Goal: Information Seeking & Learning: Find specific fact

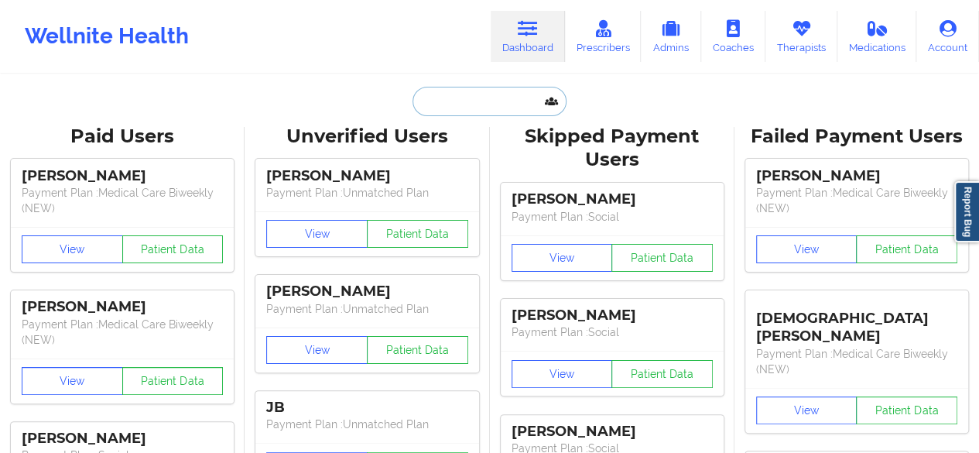
click at [512, 103] on input "text" at bounding box center [488, 101] width 153 height 29
paste input "TOMAS SATZKOI"
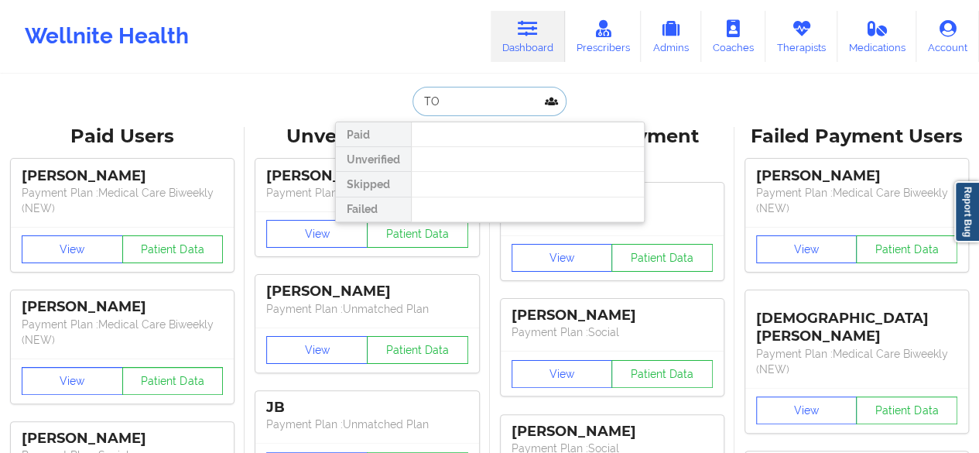
type input "T"
type input "roy"
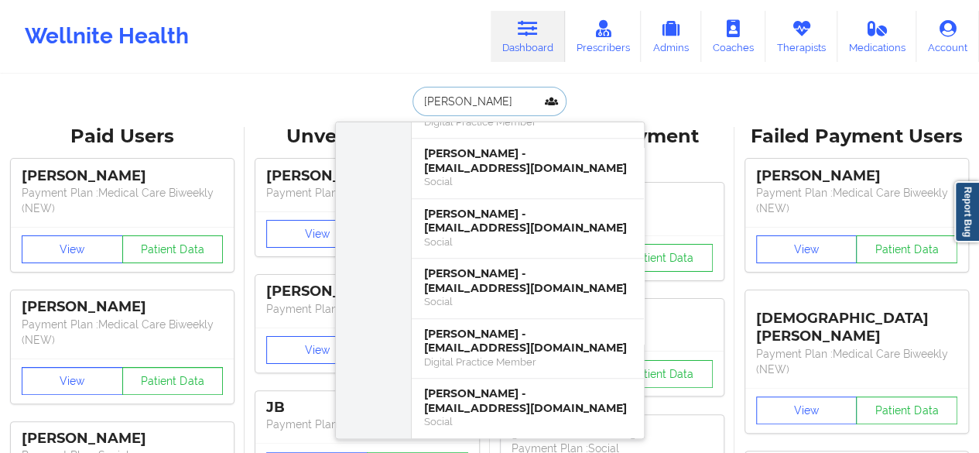
scroll to position [371, 0]
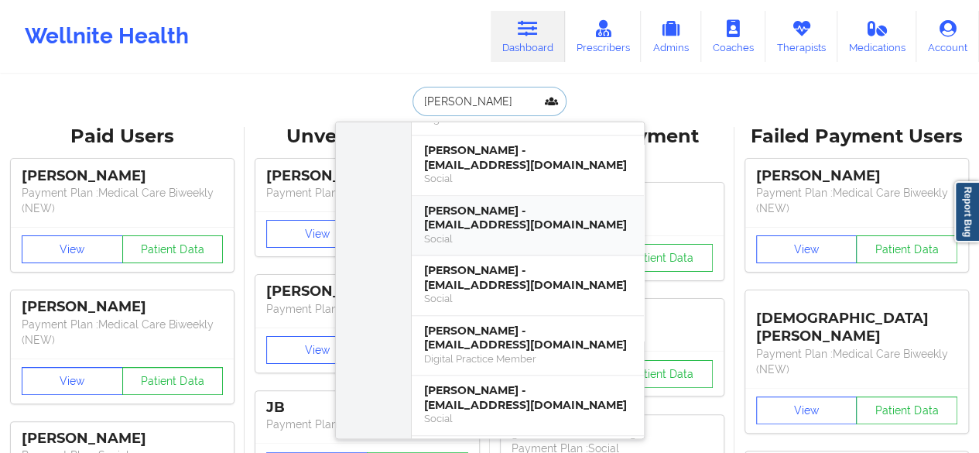
click at [544, 232] on div "Social" at bounding box center [527, 238] width 207 height 13
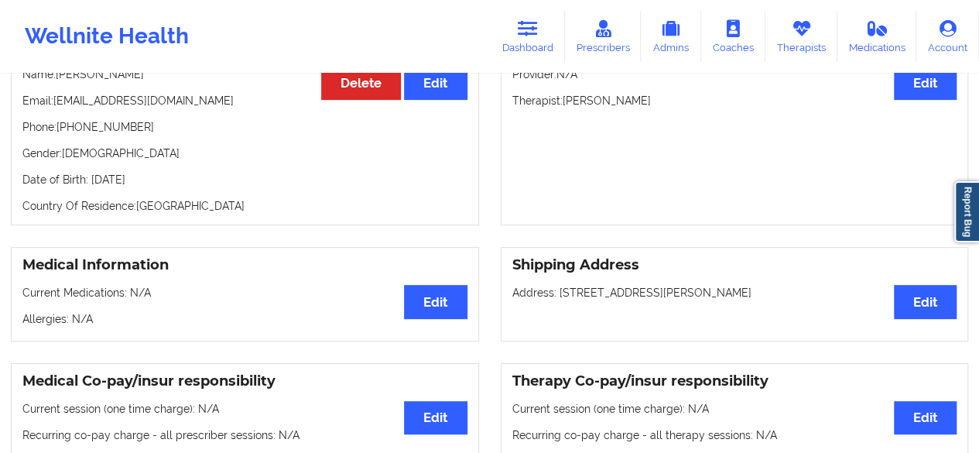
scroll to position [51, 0]
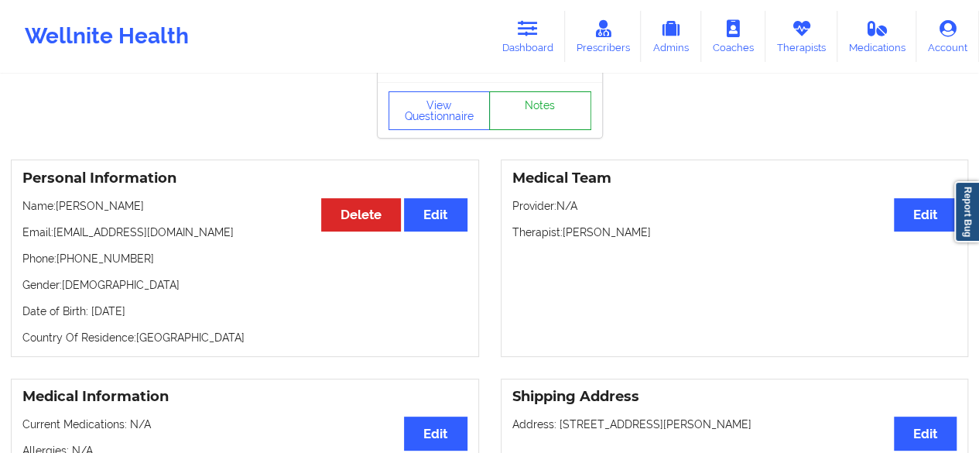
click at [549, 117] on link "Notes" at bounding box center [540, 110] width 102 height 39
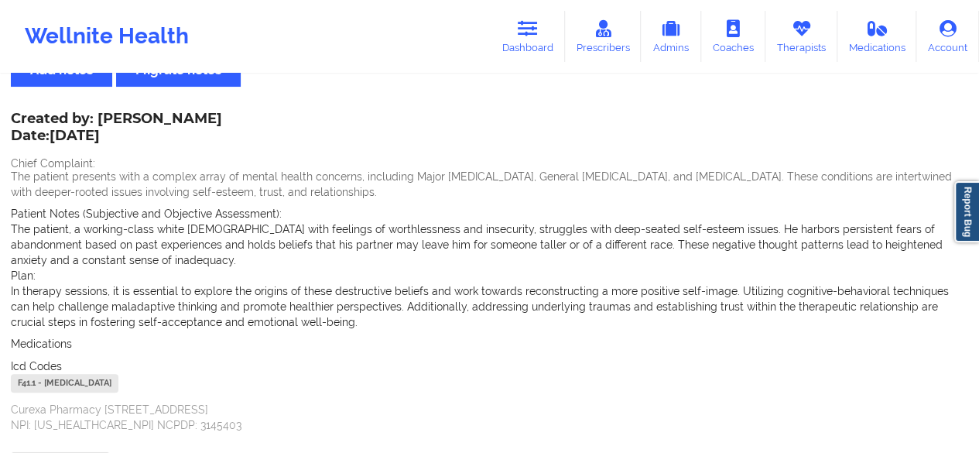
scroll to position [46, 0]
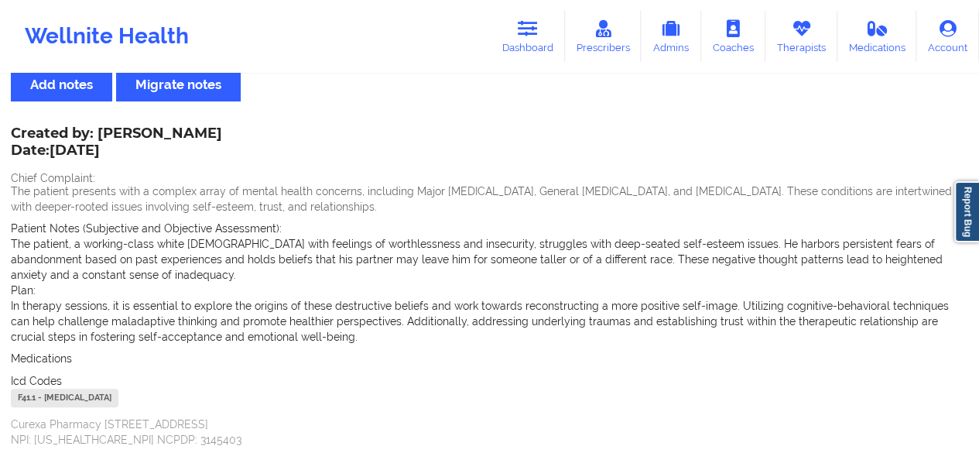
drag, startPoint x: 94, startPoint y: 137, endPoint x: 263, endPoint y: 141, distance: 168.8
click at [263, 141] on div "Created by: Diamesha Walton Date: 06/11/2024 Chief Complaint: The patient prese…" at bounding box center [489, 287] width 957 height 319
drag, startPoint x: 103, startPoint y: 128, endPoint x: 246, endPoint y: 132, distance: 143.2
click at [246, 132] on div "Created by: Diamesha Walton Date: 06/11/2024 Chief Complaint: The patient prese…" at bounding box center [489, 287] width 957 height 319
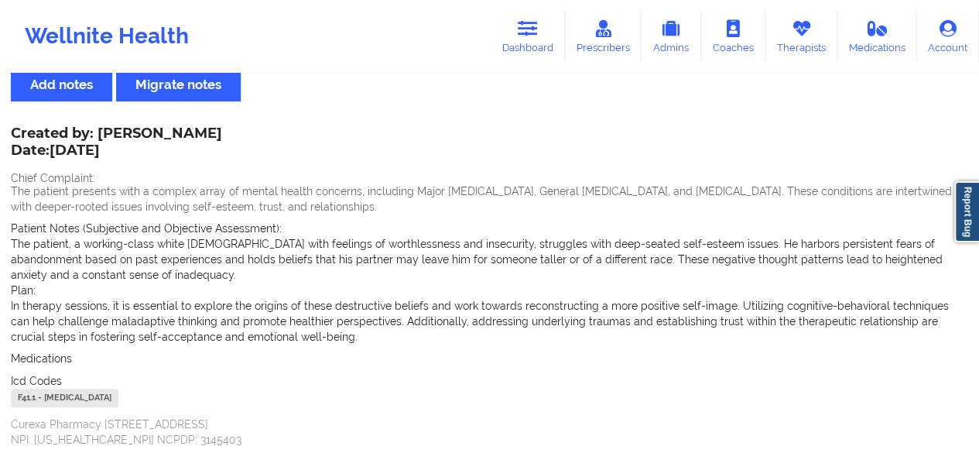
click at [246, 132] on div "Created by: Diamesha Walton Date: 06/11/2024 Chief Complaint: The patient prese…" at bounding box center [489, 287] width 957 height 319
drag, startPoint x: 102, startPoint y: 131, endPoint x: 248, endPoint y: 125, distance: 145.6
click at [248, 125] on div "Name: Roy D Cooper Add notes Migrate notes Created by: Diamesha Walton Date: 06…" at bounding box center [489, 270] width 979 height 480
drag, startPoint x: 248, startPoint y: 125, endPoint x: 113, endPoint y: 132, distance: 134.9
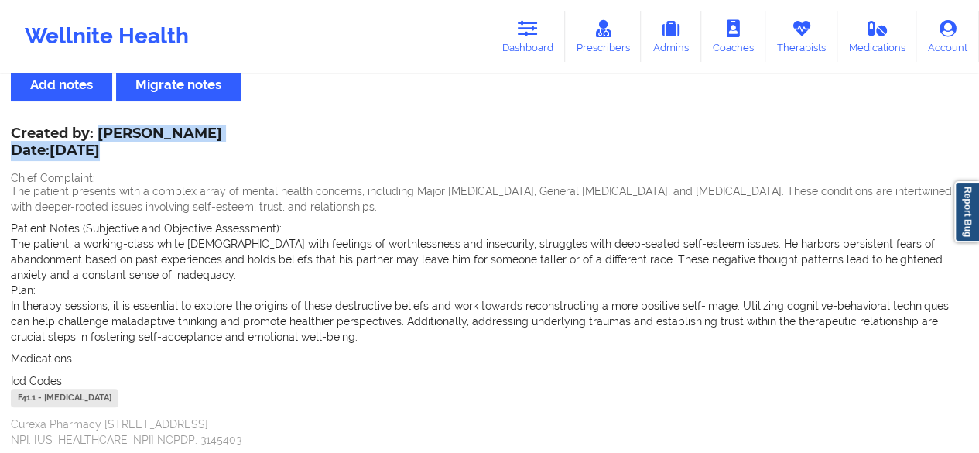
click at [113, 132] on div "Name: Roy D Cooper Add notes Migrate notes Created by: Diamesha Walton Date: 06…" at bounding box center [489, 270] width 979 height 480
click at [113, 132] on div "Created by: Diamesha Walton Date: 06/11/2024" at bounding box center [116, 143] width 211 height 36
drag, startPoint x: 96, startPoint y: 132, endPoint x: 234, endPoint y: 125, distance: 137.9
click at [234, 125] on div "Name: Roy D Cooper Add notes Migrate notes Created by: Diamesha Walton Date: 06…" at bounding box center [489, 270] width 979 height 480
copy div "Diamesha Walton Date: 06/11/2024"
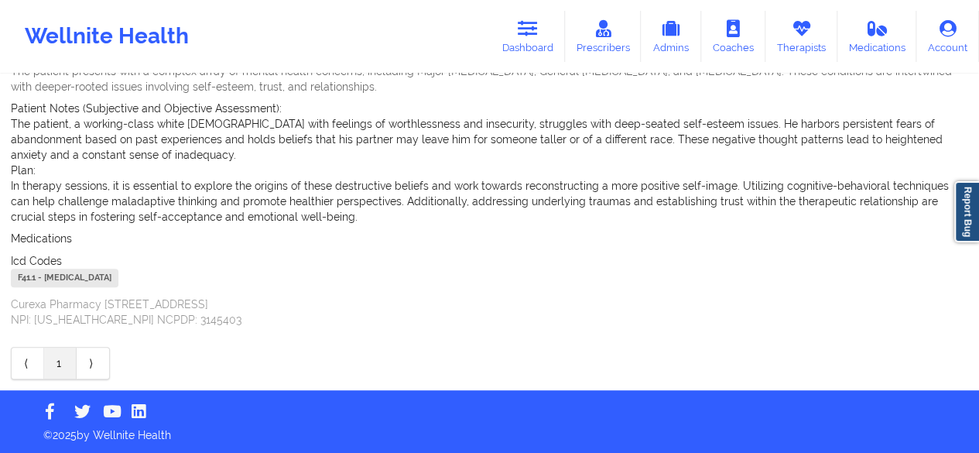
scroll to position [0, 0]
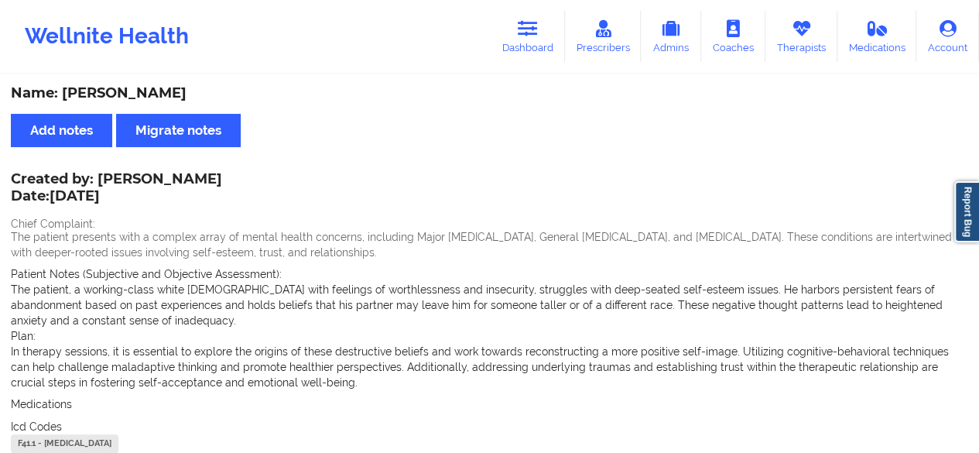
scroll to position [51, 0]
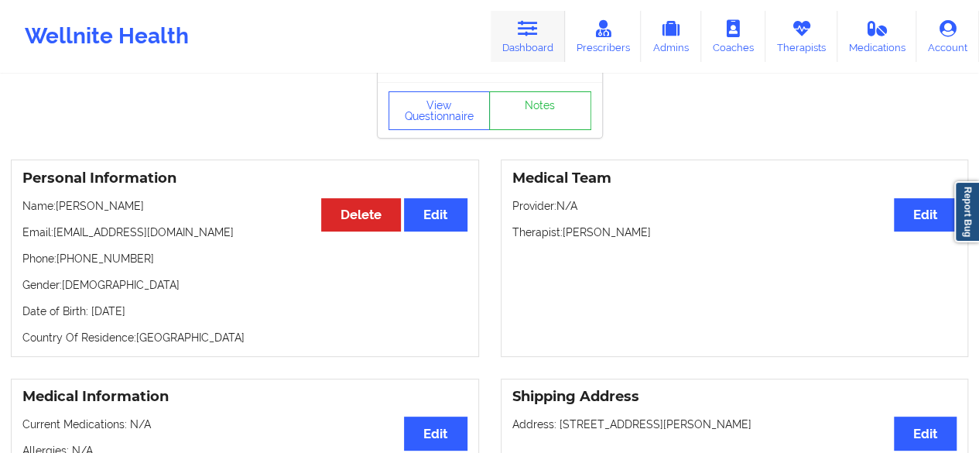
click at [545, 45] on link "Dashboard" at bounding box center [528, 36] width 74 height 51
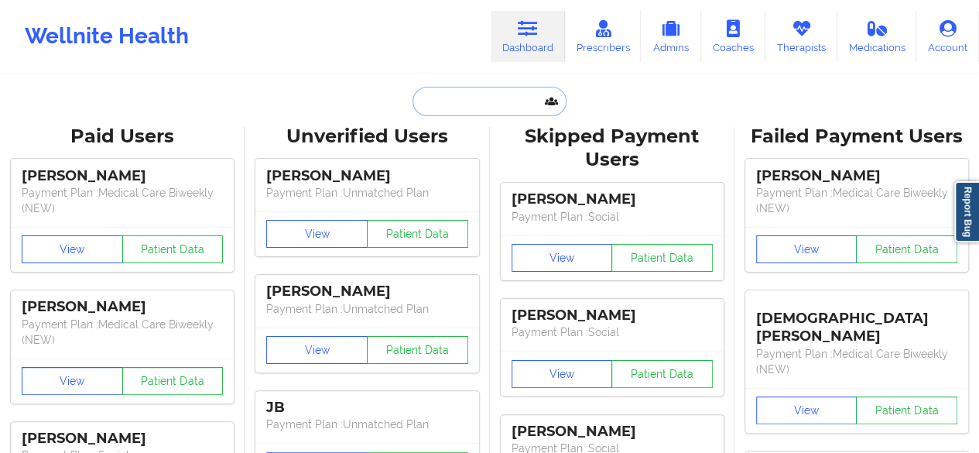
click at [508, 112] on input "text" at bounding box center [488, 101] width 153 height 29
paste input "Desiree Gomez</p>"
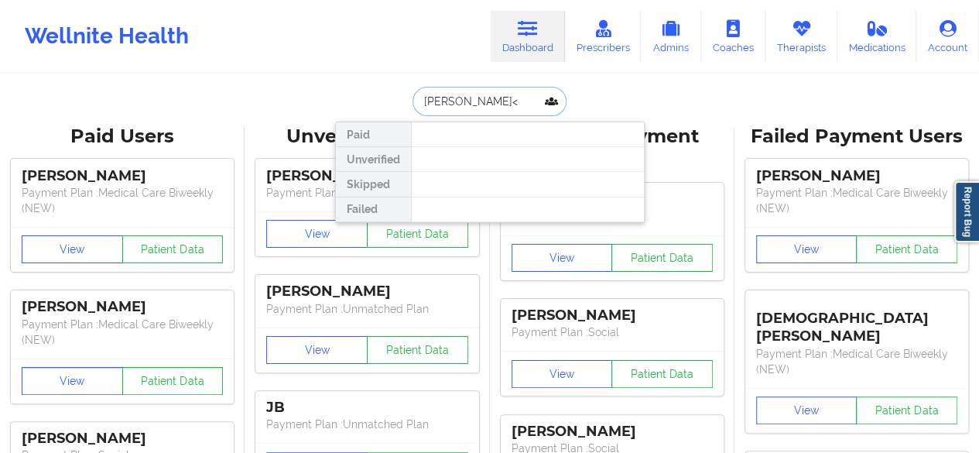
type input "Desiree Gomez"
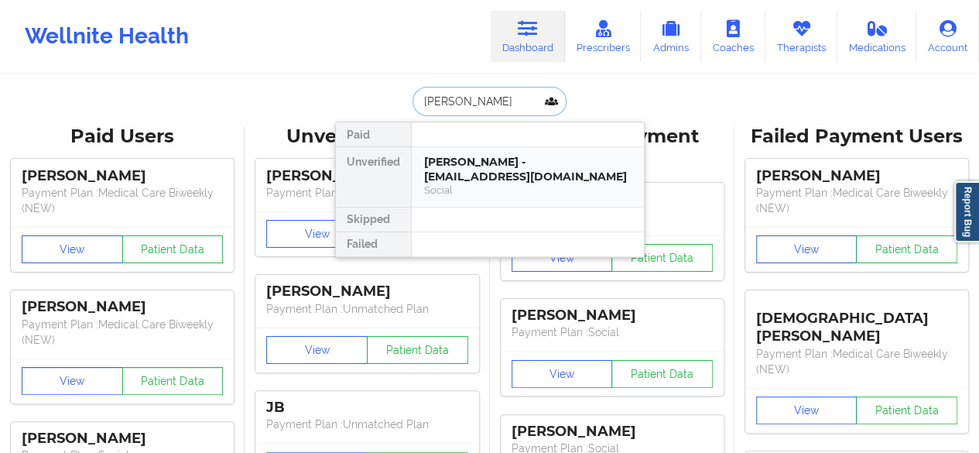
click at [505, 179] on div "Desiree Gomez - gomezdesiree97@gmail.com" at bounding box center [527, 169] width 207 height 29
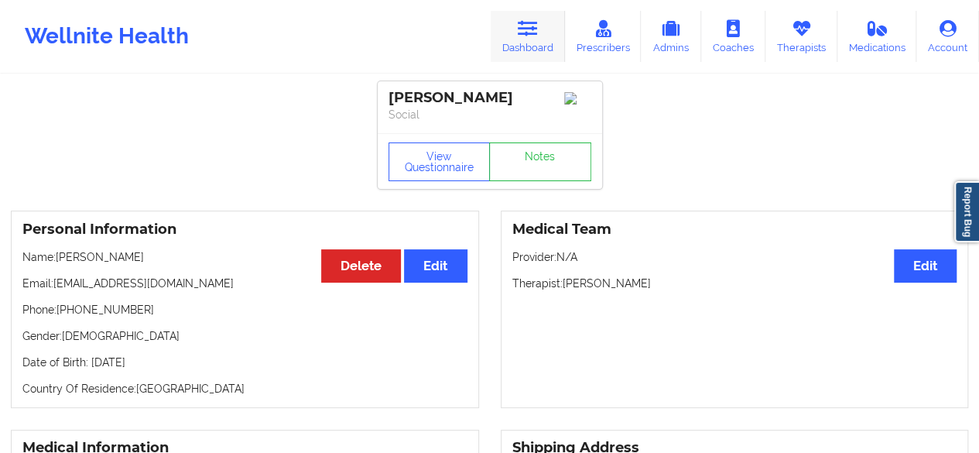
click at [549, 34] on link "Dashboard" at bounding box center [528, 36] width 74 height 51
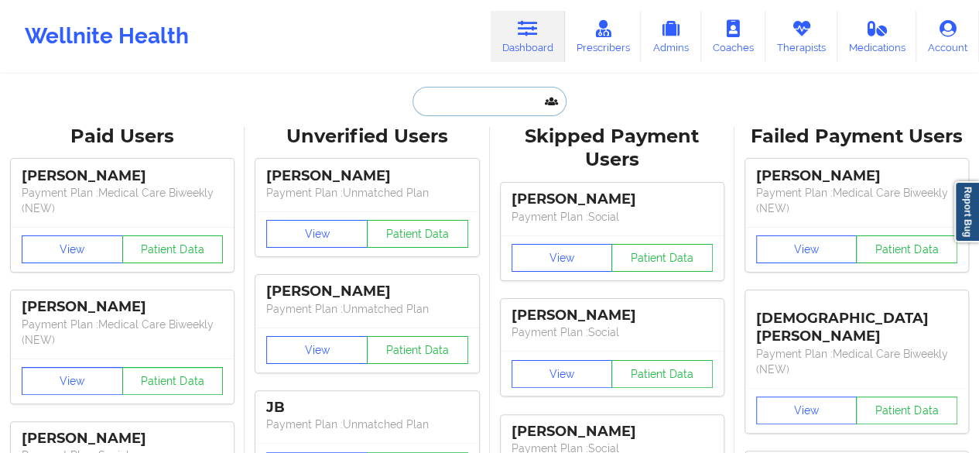
click at [489, 98] on input "text" at bounding box center [488, 101] width 153 height 29
paste input "+17863061156"
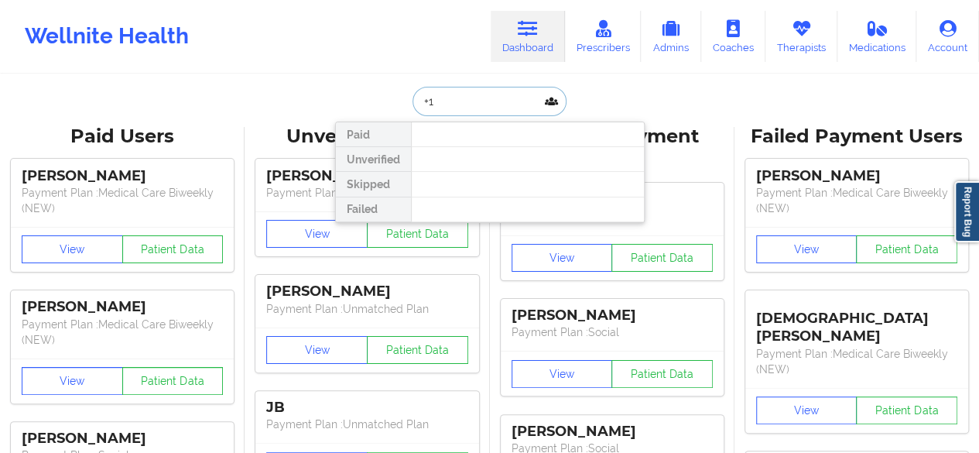
type input "+"
type input "d"
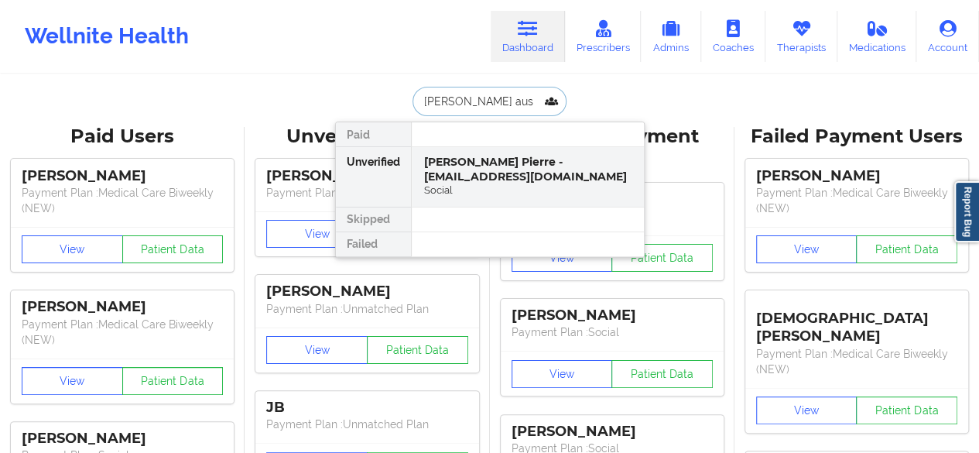
type input "sean aus"
click at [508, 176] on div "Sean Austin Pierre - seanpierre1514@gmail.com" at bounding box center [527, 169] width 207 height 29
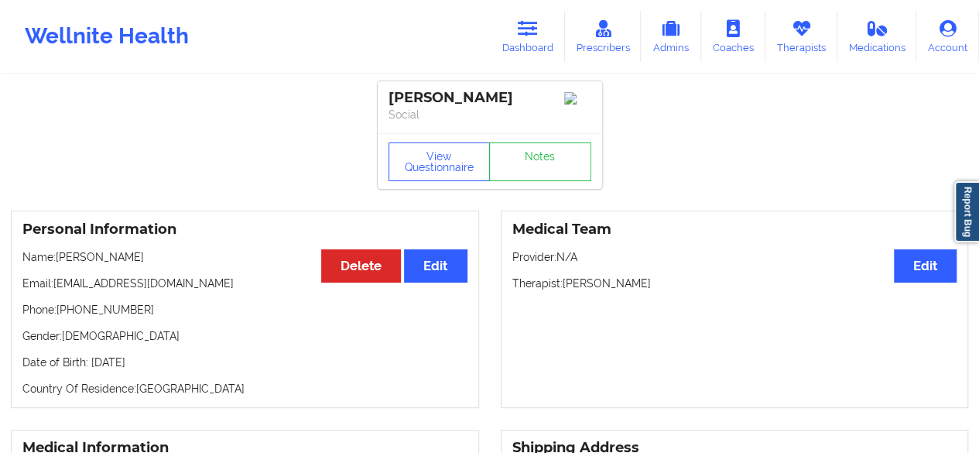
drag, startPoint x: 564, startPoint y: 290, endPoint x: 681, endPoint y: 293, distance: 116.9
click at [681, 291] on p "Therapist: Matthew Christensen" at bounding box center [734, 283] width 445 height 15
copy p "Matthew Christensen"
click at [546, 49] on link "Dashboard" at bounding box center [528, 36] width 74 height 51
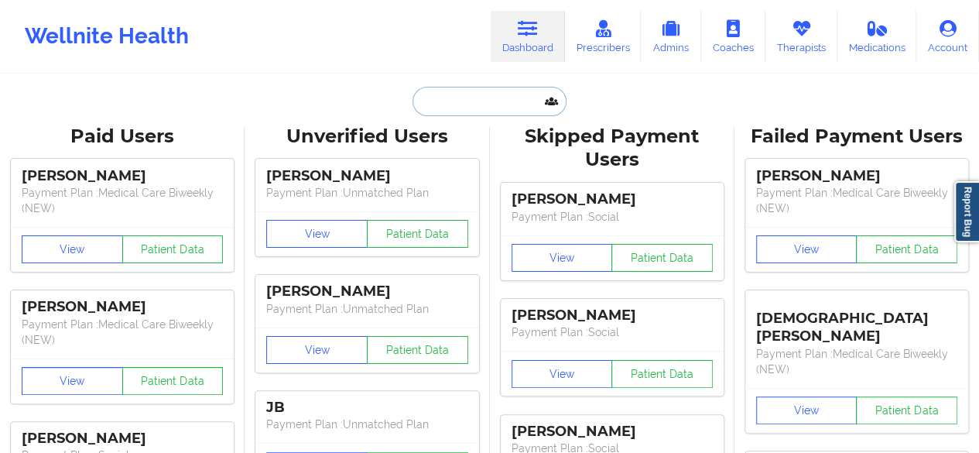
click at [481, 111] on input "text" at bounding box center [488, 101] width 153 height 29
type input "S"
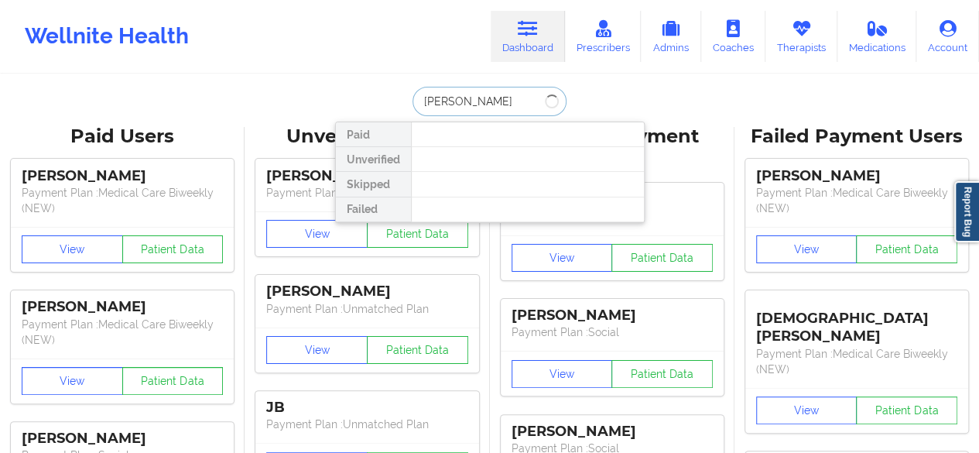
type input "DAISY AL"
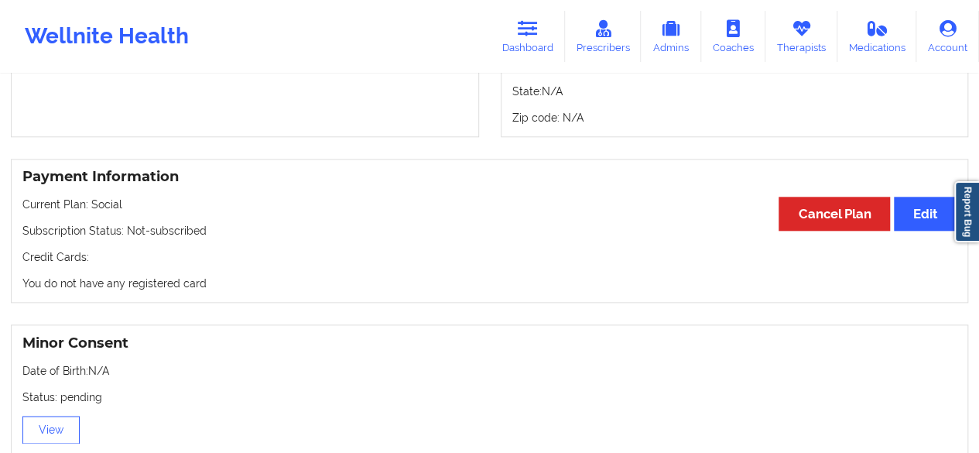
scroll to position [744, 0]
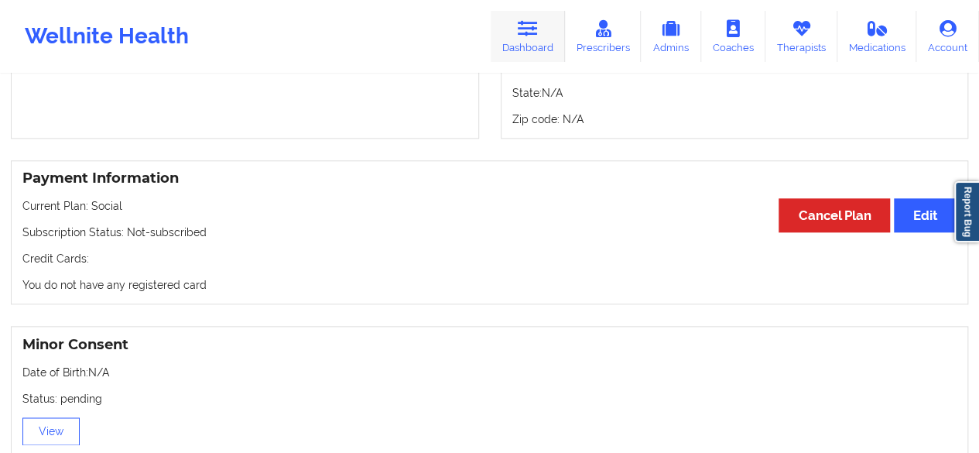
click at [548, 29] on link "Dashboard" at bounding box center [528, 36] width 74 height 51
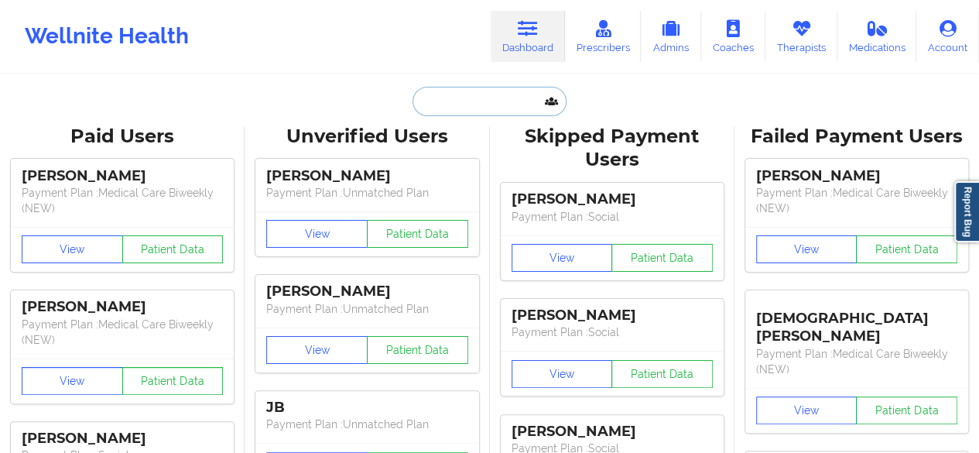
click at [501, 104] on input "text" at bounding box center [488, 101] width 153 height 29
paste input "philipia.mcnab@lc.cuny.edu"
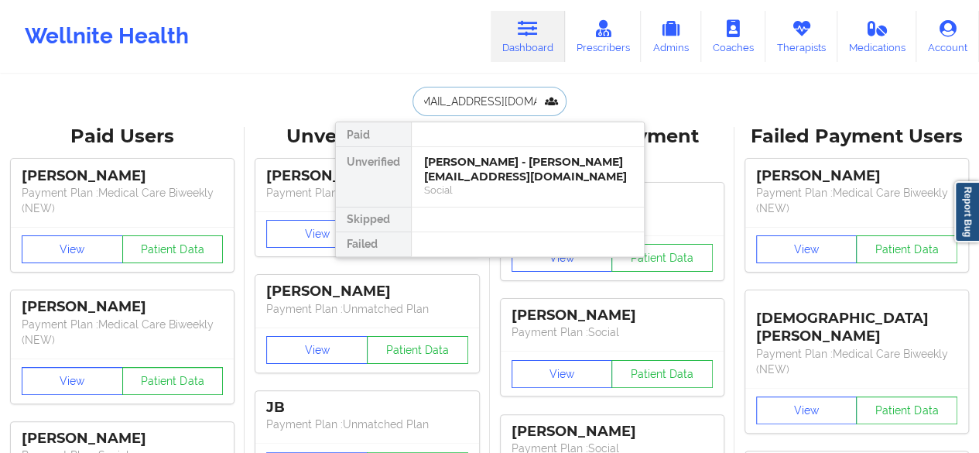
type input "philipia.mcnab@lc.cuny.edu"
click at [488, 155] on div "Philipia Mcnab - philipia.mcnab@lc.cuny.edu" at bounding box center [527, 169] width 207 height 29
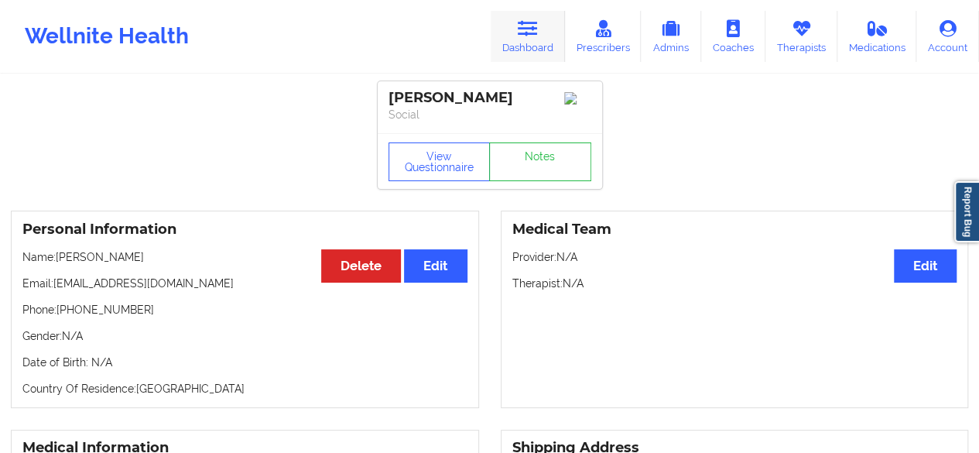
click at [528, 47] on link "Dashboard" at bounding box center [528, 36] width 74 height 51
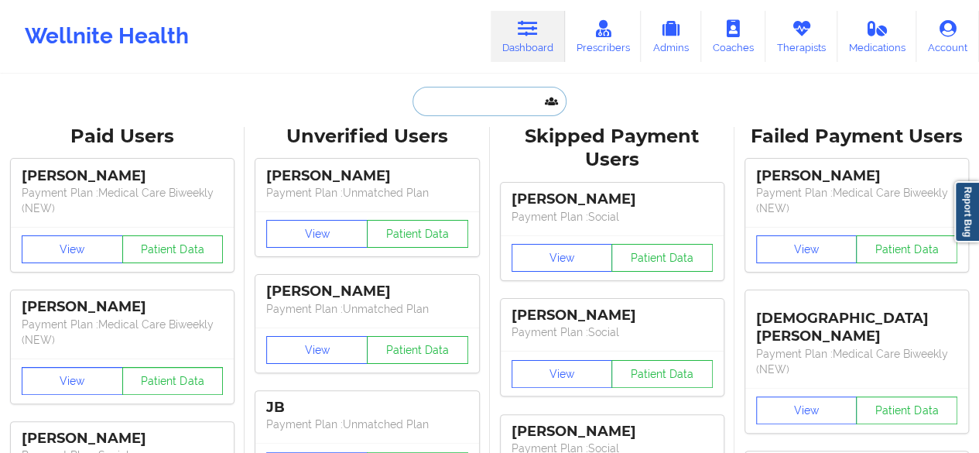
click at [474, 115] on input "text" at bounding box center [488, 101] width 153 height 29
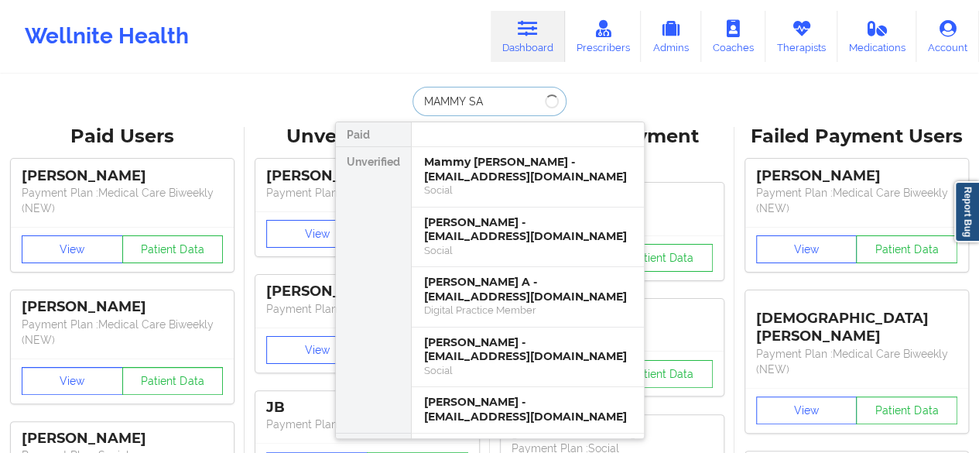
type input "MAMMY S"
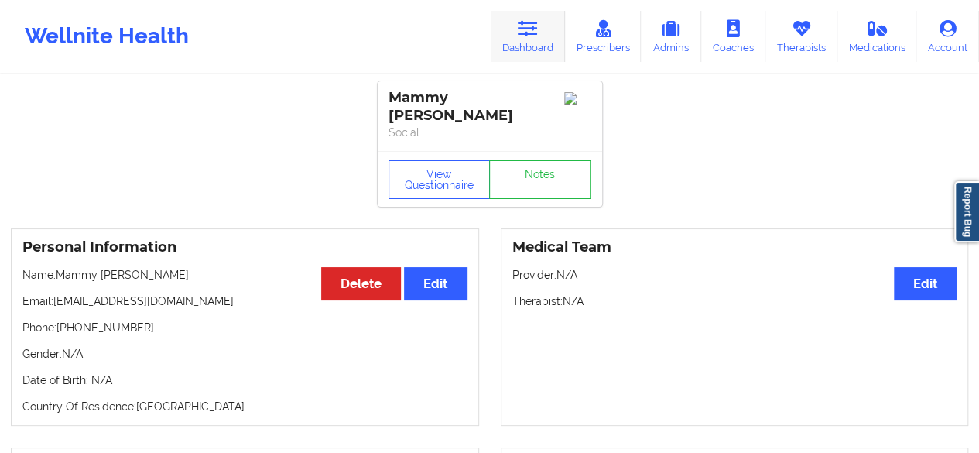
click at [523, 38] on link "Dashboard" at bounding box center [528, 36] width 74 height 51
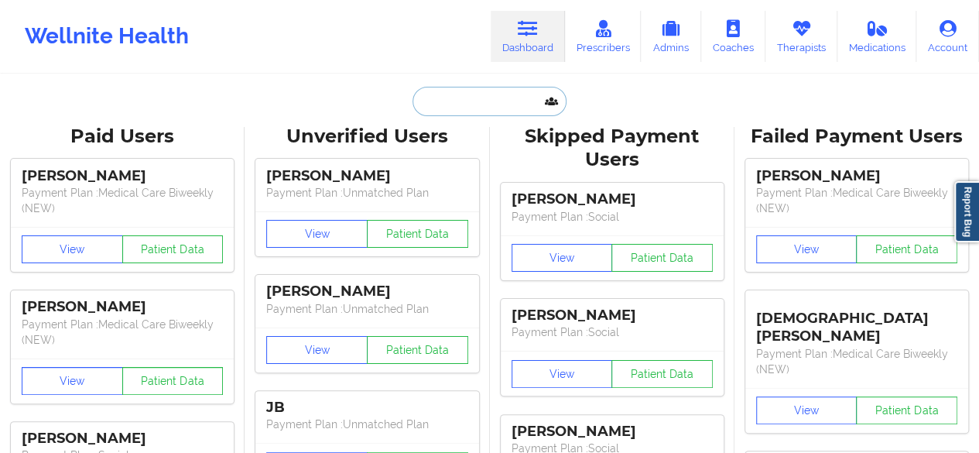
click at [478, 103] on input "text" at bounding box center [488, 101] width 153 height 29
paste input "paulmagrino@hotmail.com"
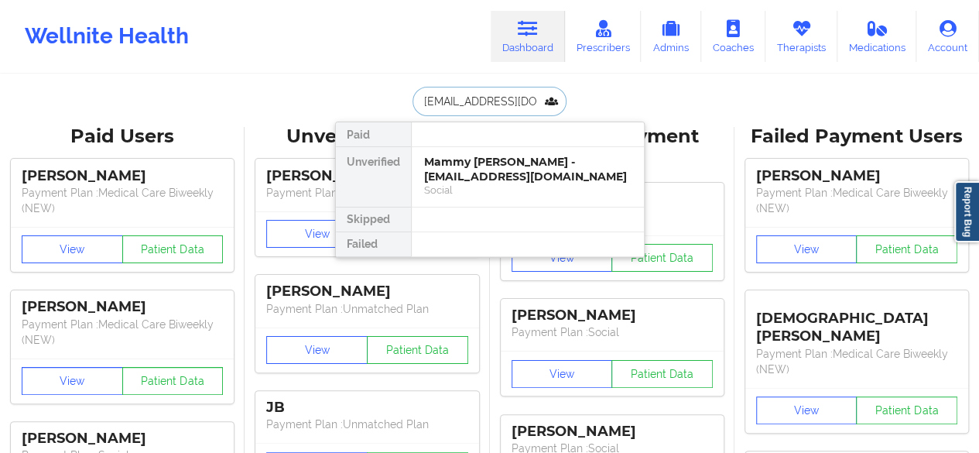
scroll to position [0, 9]
type input "paulmagrino@hotmail.com"
click at [462, 171] on div "Paul Magrino - paulmagrino@hotmail.com" at bounding box center [527, 169] width 207 height 29
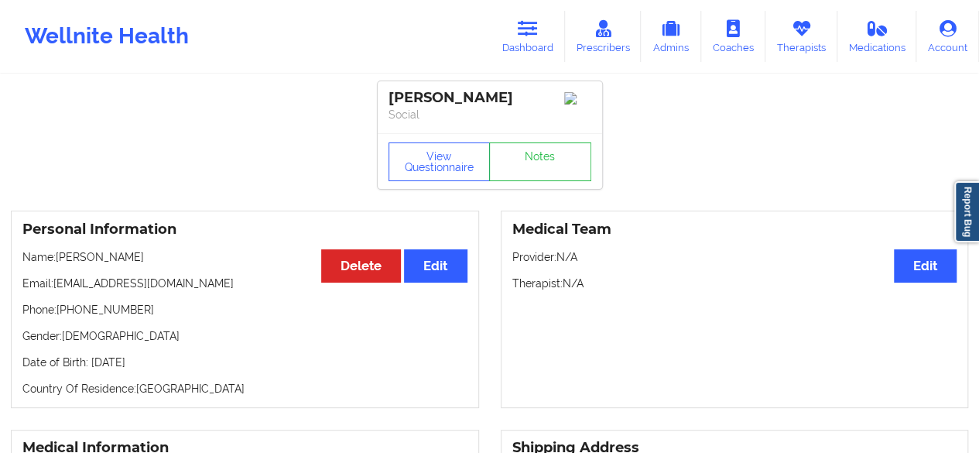
drag, startPoint x: 60, startPoint y: 315, endPoint x: 158, endPoint y: 323, distance: 97.8
click at [158, 323] on div "Personal Information Edit Delete Name: Paul Magrino Email: paulmagrino@hotmail.…" at bounding box center [245, 309] width 468 height 197
drag, startPoint x: 127, startPoint y: 315, endPoint x: 60, endPoint y: 321, distance: 66.8
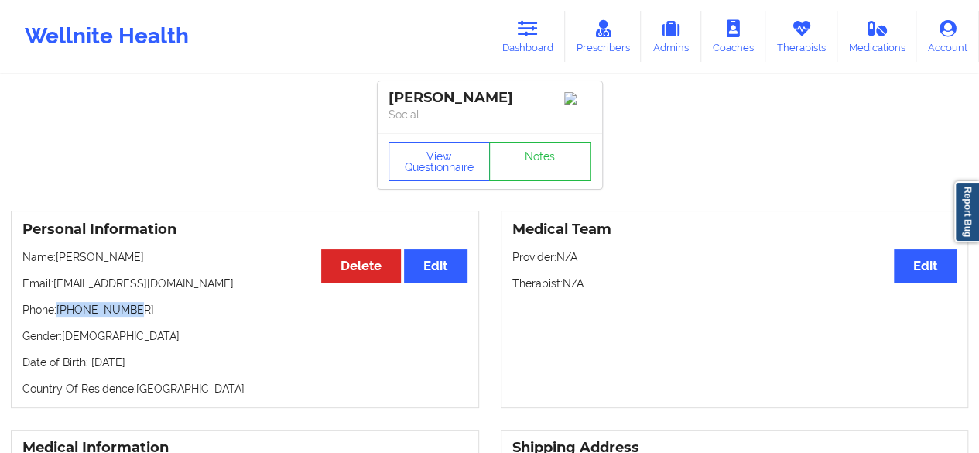
click at [60, 317] on p "Phone: +19176277775" at bounding box center [244, 309] width 445 height 15
copy p "+19176277775"
click at [546, 40] on link "Dashboard" at bounding box center [528, 36] width 74 height 51
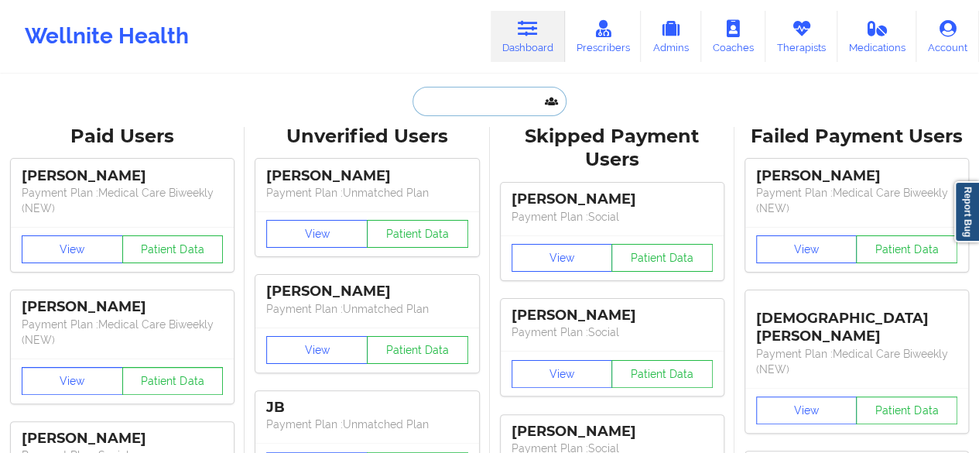
click at [517, 101] on input "text" at bounding box center [488, 101] width 153 height 29
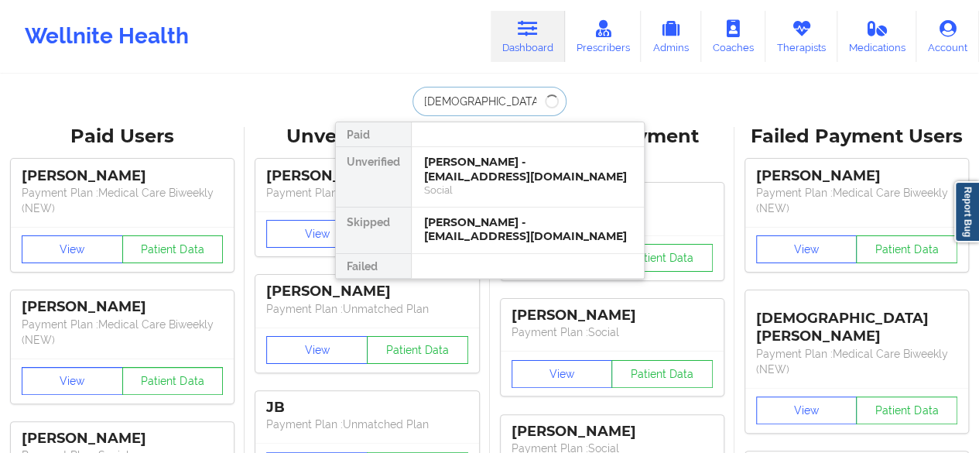
type input "imani"
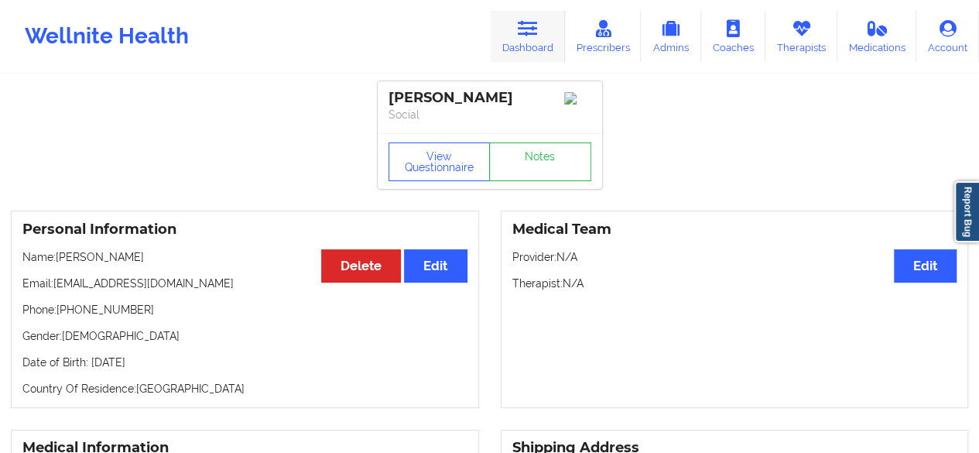
click at [539, 61] on link "Dashboard" at bounding box center [528, 36] width 74 height 51
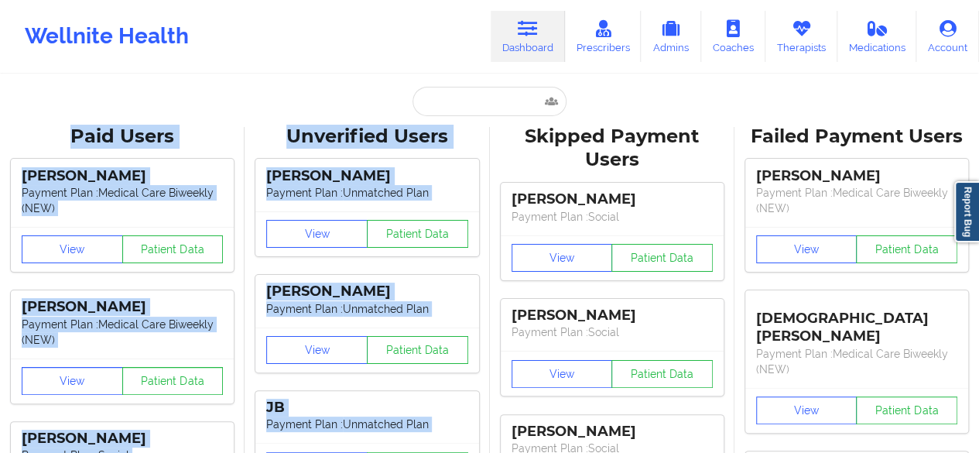
drag, startPoint x: 491, startPoint y: 119, endPoint x: 471, endPoint y: 109, distance: 21.8
click at [471, 109] on input "text" at bounding box center [488, 101] width 153 height 29
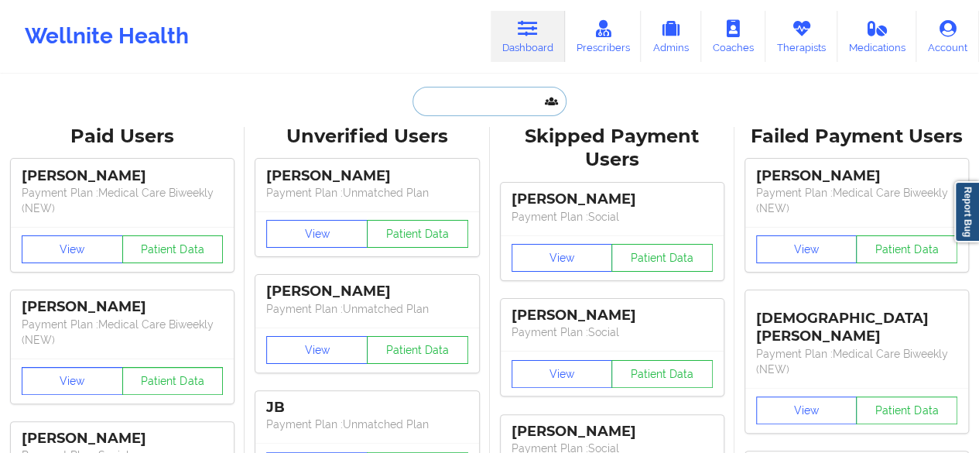
paste input "FRANG1305@GMAIL.COM"
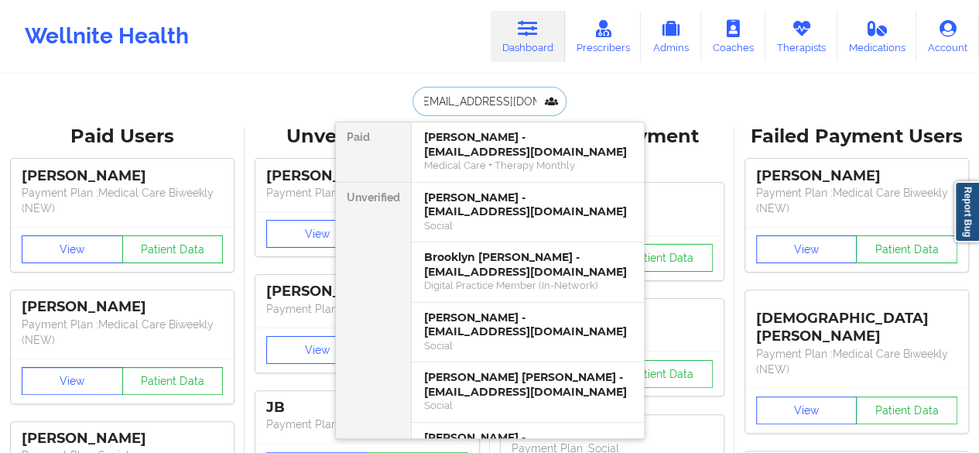
type input "FRANG1305@GMAIL.COM"
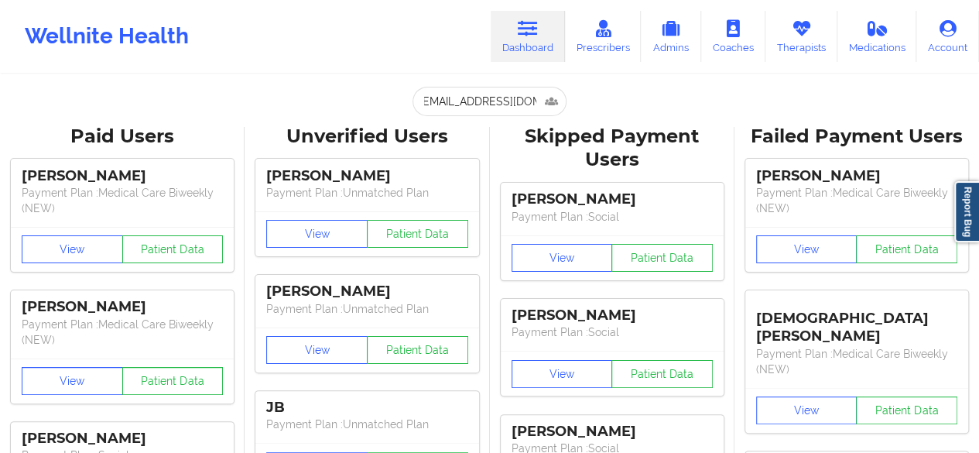
scroll to position [0, 0]
click at [525, 99] on input "FRANG1305@GMAIL.COM" at bounding box center [488, 101] width 153 height 29
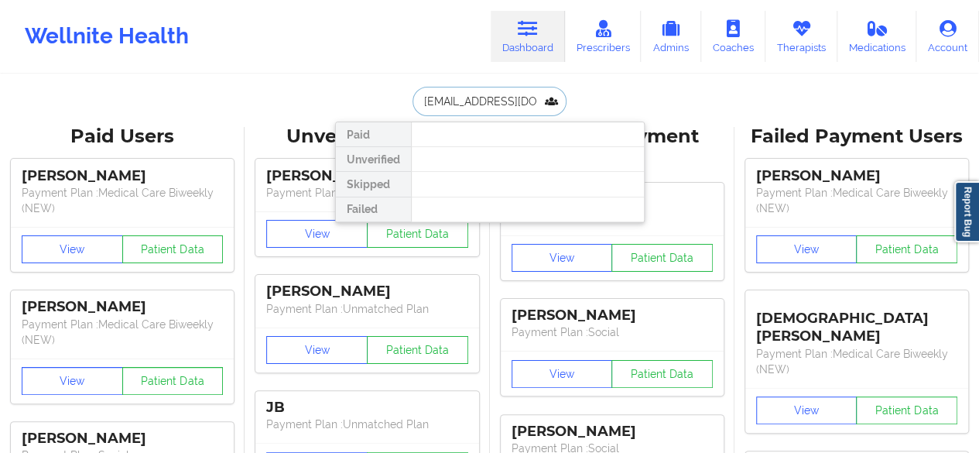
click at [525, 99] on input "FRANG1305@GMAIL.COM" at bounding box center [488, 101] width 153 height 29
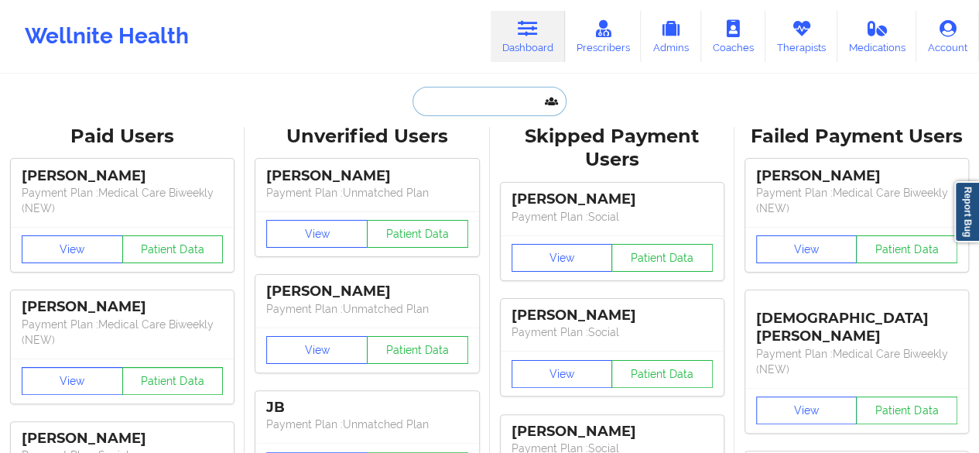
paste input "FRANG1305@GMAIL.COM"
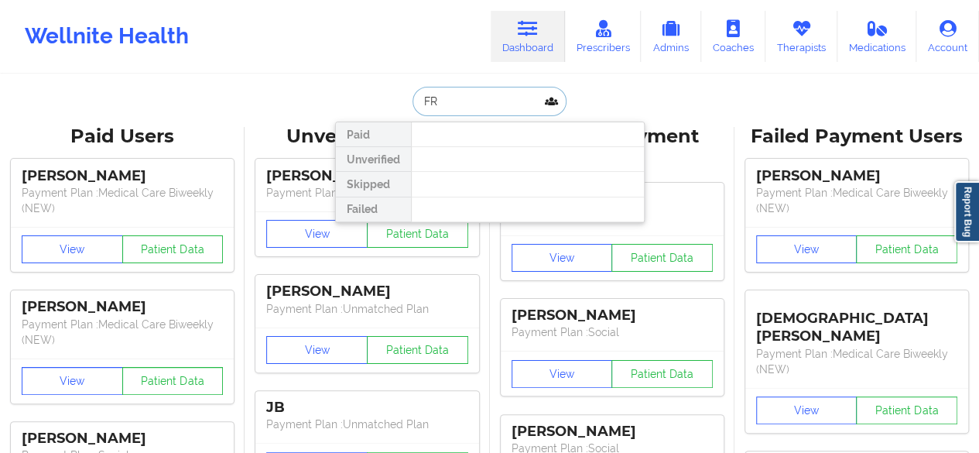
type input "F"
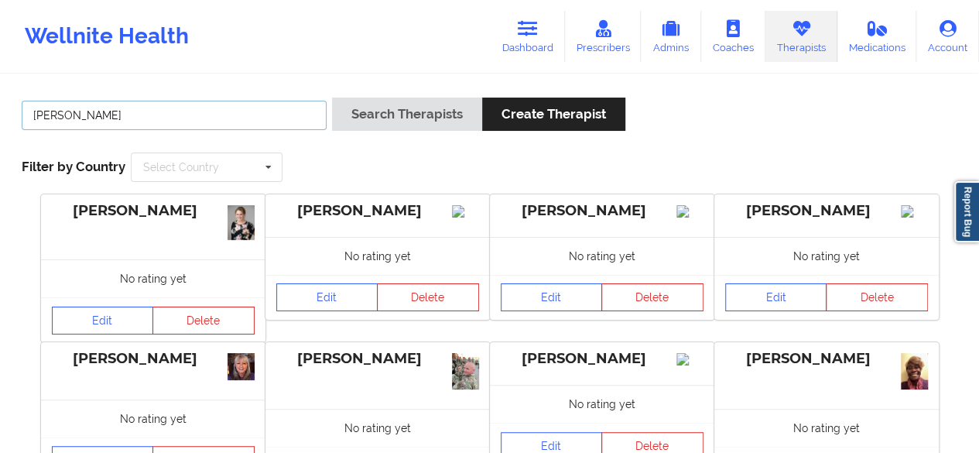
click at [261, 102] on input "[PERSON_NAME]" at bounding box center [174, 115] width 305 height 29
click at [226, 101] on input "[PERSON_NAME]" at bounding box center [174, 115] width 305 height 29
type input "m"
type input "s"
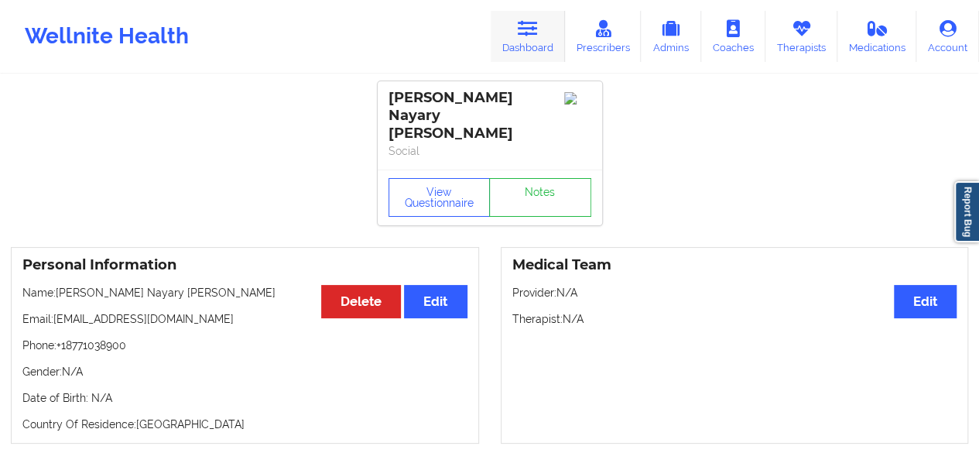
click at [531, 40] on link "Dashboard" at bounding box center [528, 36] width 74 height 51
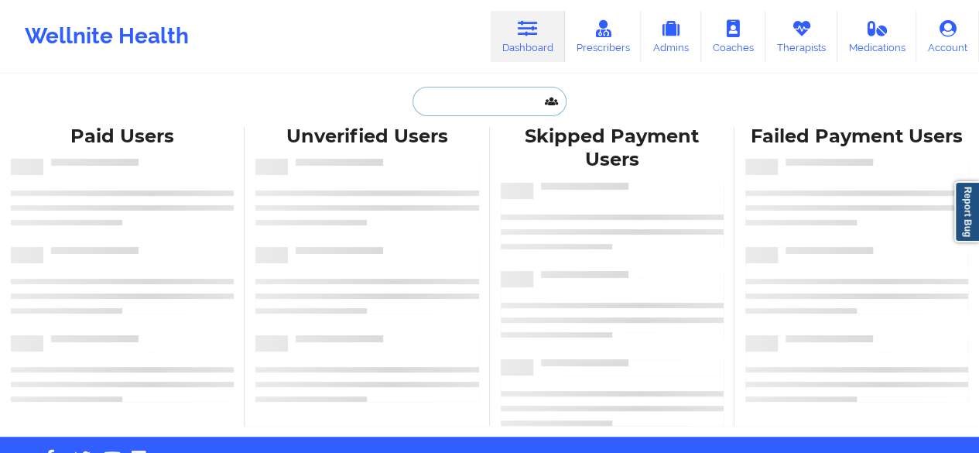
click at [471, 95] on input "text" at bounding box center [488, 101] width 153 height 29
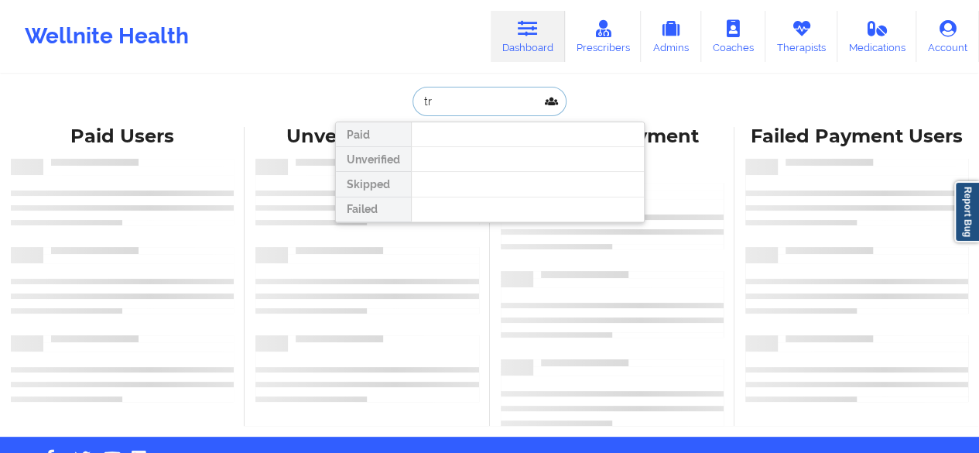
type input "t"
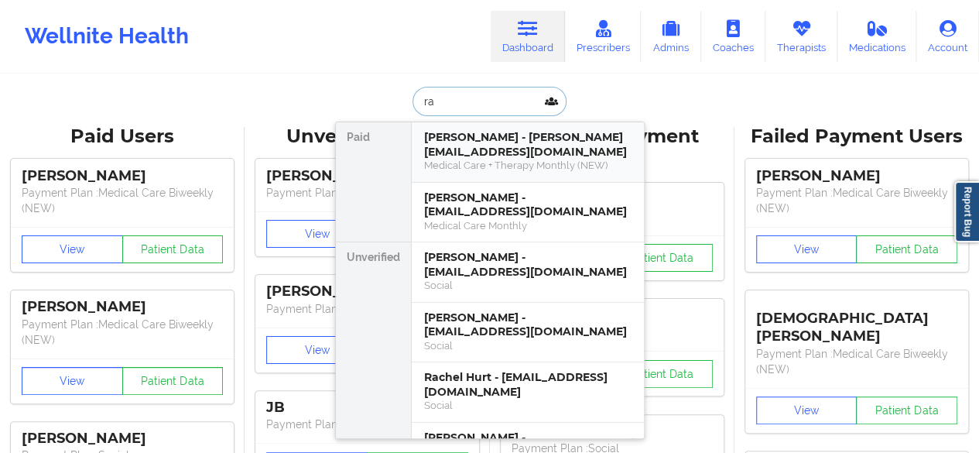
type input "r"
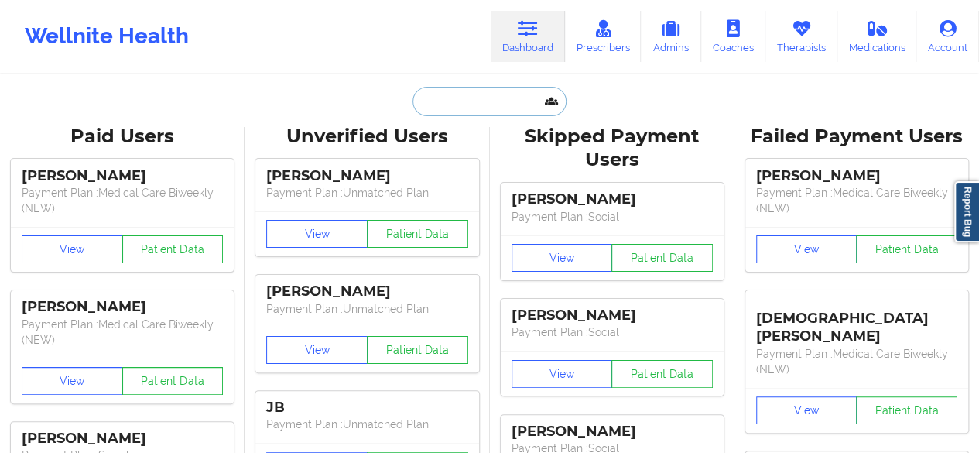
paste input "Riechel ELaine Estrada</p>"
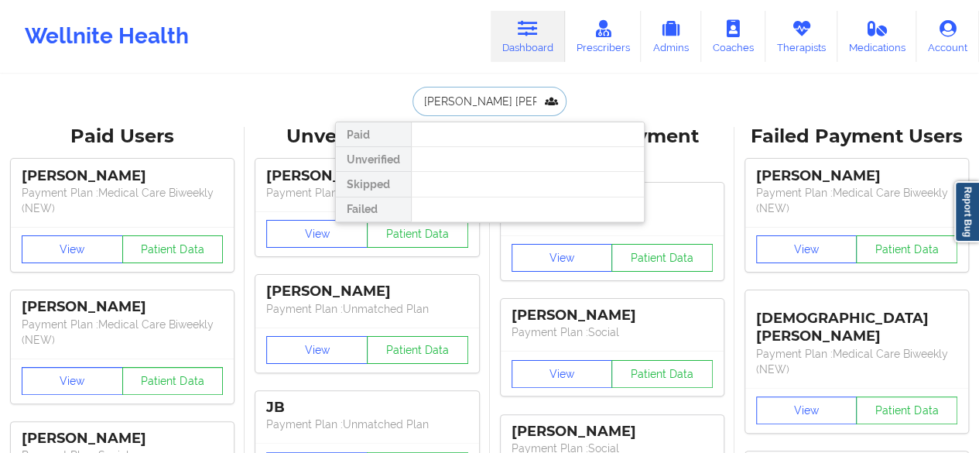
type input "Riechel ELaine Estrada"
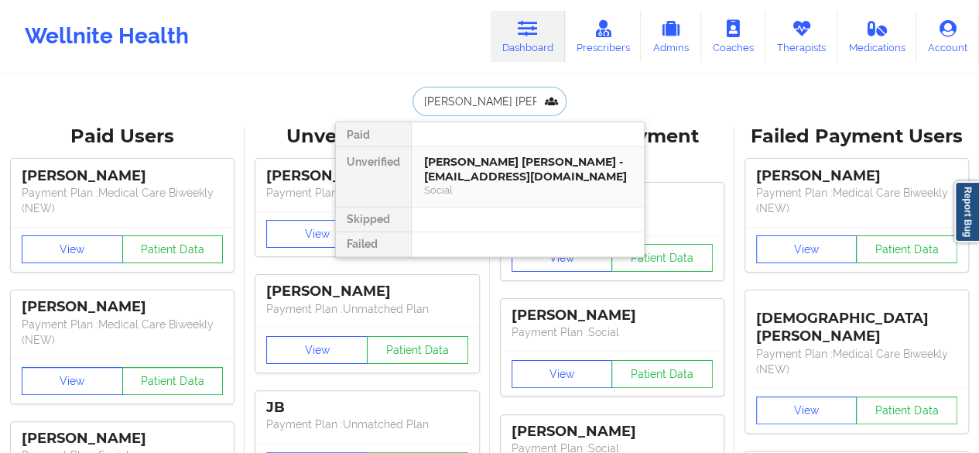
click at [499, 151] on div "Riechel ELaine Estrada - reltelen@yahoo.com Social" at bounding box center [528, 177] width 232 height 60
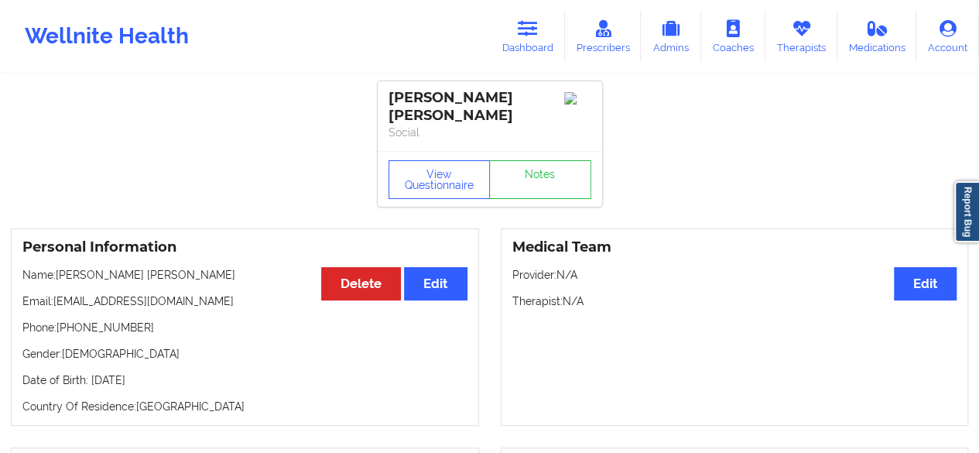
click at [423, 94] on div "Riechel ELaine Estrada" at bounding box center [490, 107] width 203 height 36
drag, startPoint x: 384, startPoint y: 98, endPoint x: 538, endPoint y: 106, distance: 154.2
click at [538, 106] on div "Riechel ELaine Estrada Social" at bounding box center [490, 116] width 224 height 70
click at [534, 26] on icon at bounding box center [528, 28] width 20 height 17
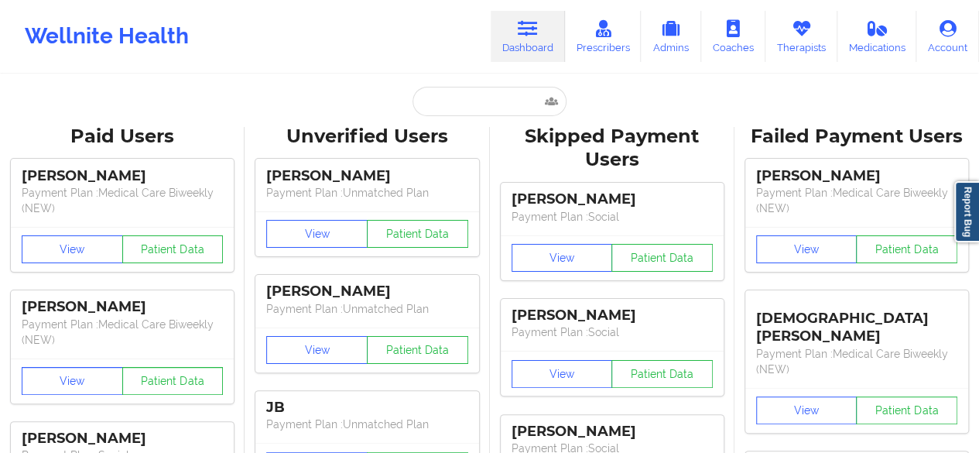
click at [490, 111] on input "text" at bounding box center [488, 101] width 153 height 29
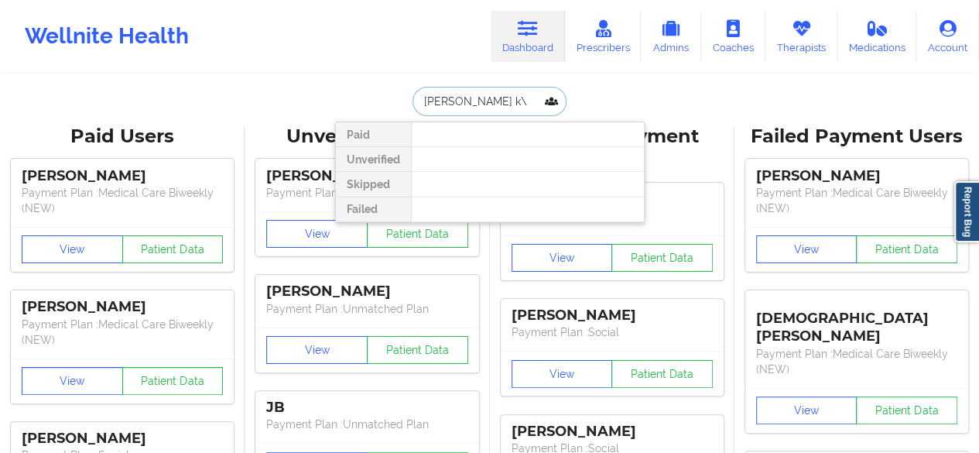
type input "kinsey k"
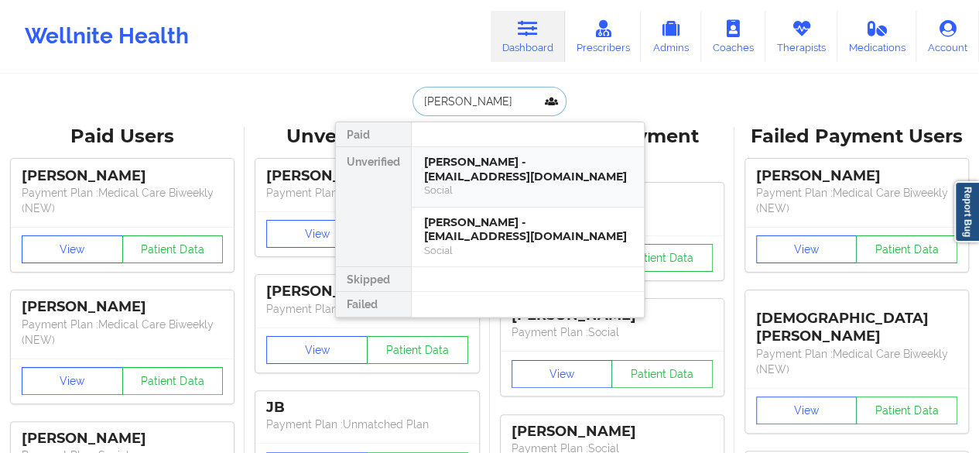
click at [505, 176] on div "Kinsey Kellam - kinseynkellam@gmail.com" at bounding box center [527, 169] width 207 height 29
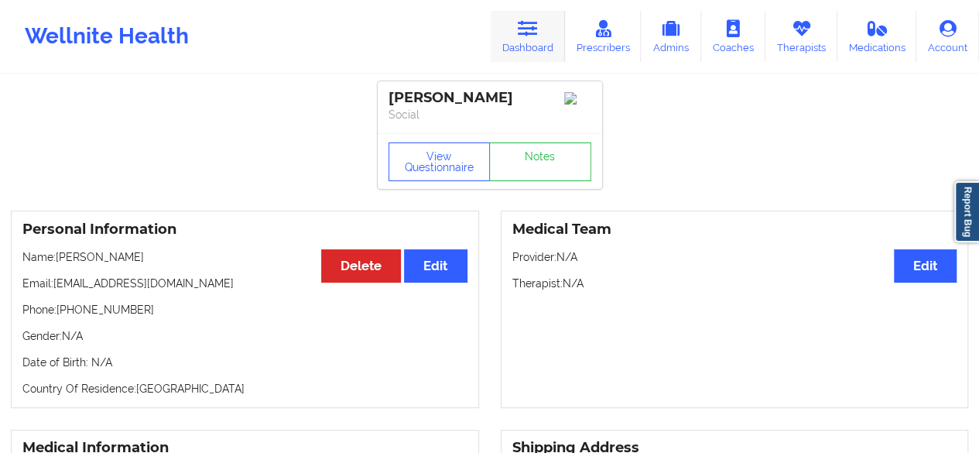
click at [548, 41] on link "Dashboard" at bounding box center [528, 36] width 74 height 51
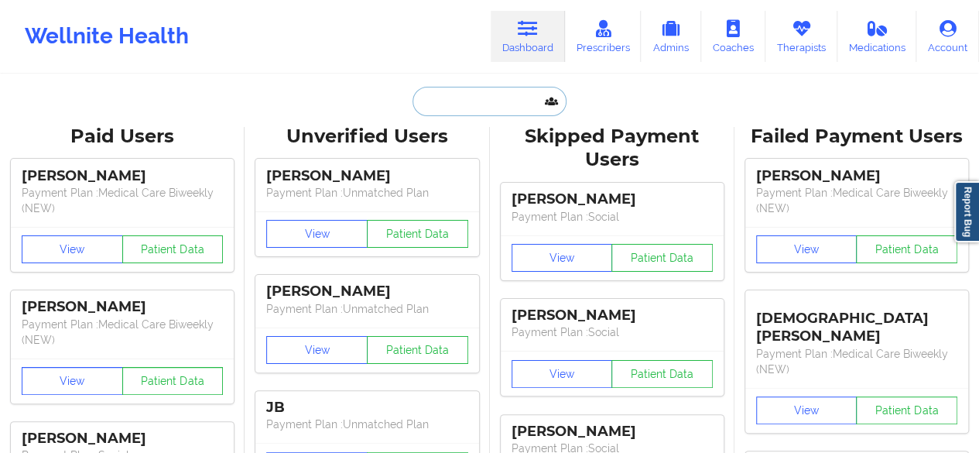
click at [489, 92] on input "text" at bounding box center [488, 101] width 153 height 29
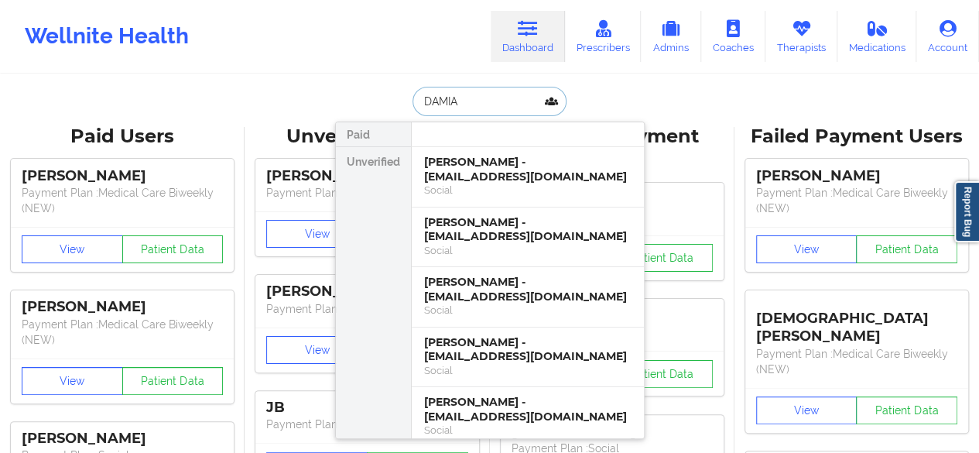
type input "DAMIAN"
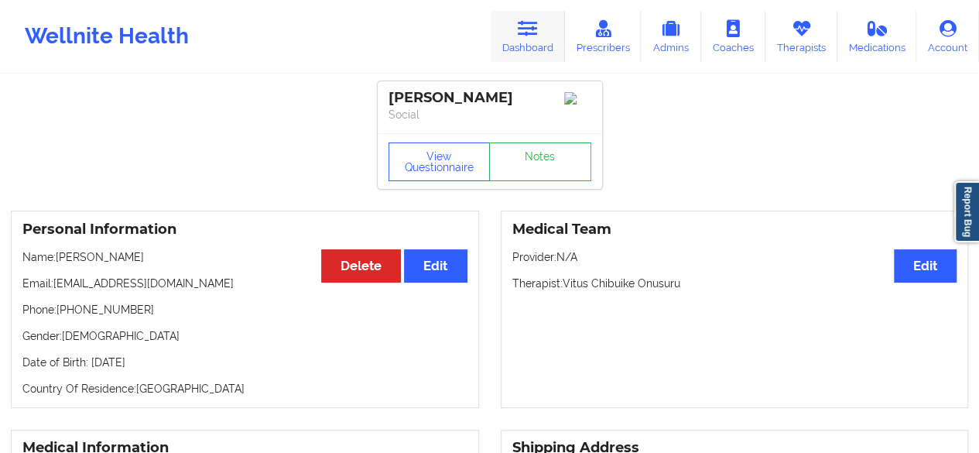
click at [512, 49] on link "Dashboard" at bounding box center [528, 36] width 74 height 51
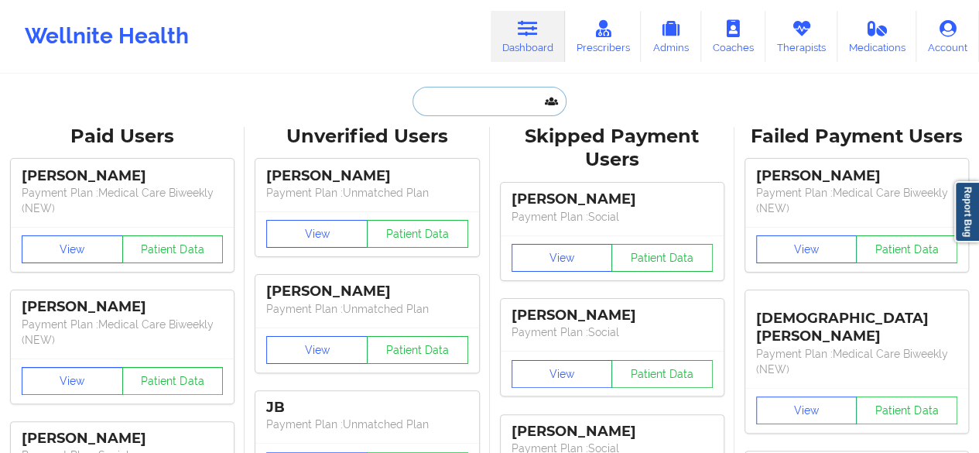
click at [471, 91] on input "text" at bounding box center [488, 101] width 153 height 29
paste input "imanisaunderson@gmail.com"
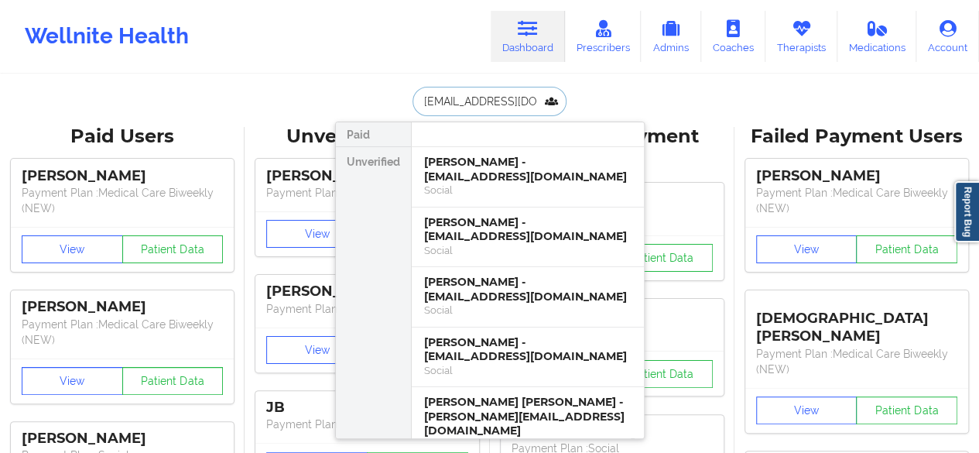
scroll to position [0, 22]
type input "imanisaunderson@gmail.com"
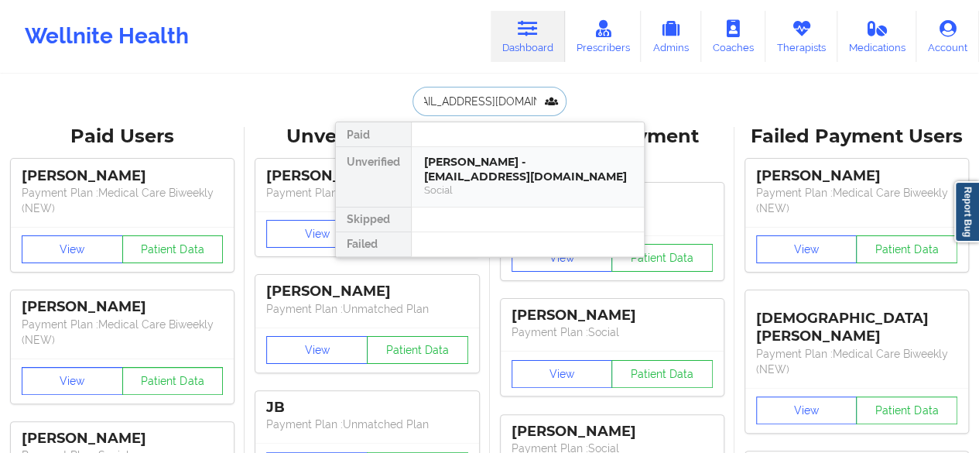
click at [495, 186] on div "Social" at bounding box center [527, 189] width 207 height 13
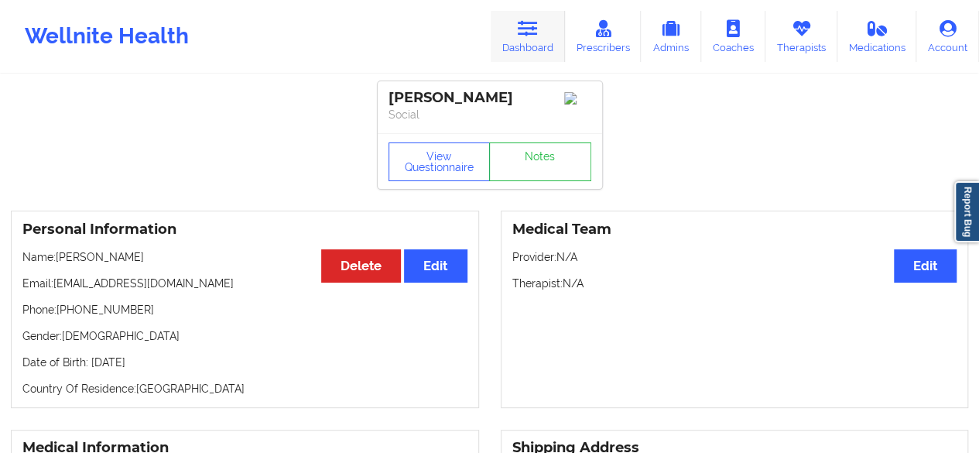
click at [532, 36] on icon at bounding box center [528, 28] width 20 height 17
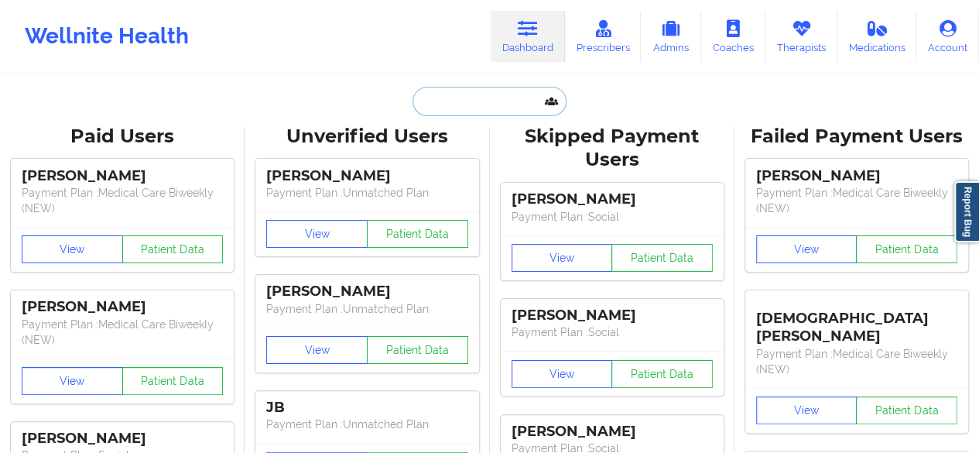
click at [474, 112] on input "text" at bounding box center [488, 101] width 153 height 29
paste input "edg270@yahoo.com"
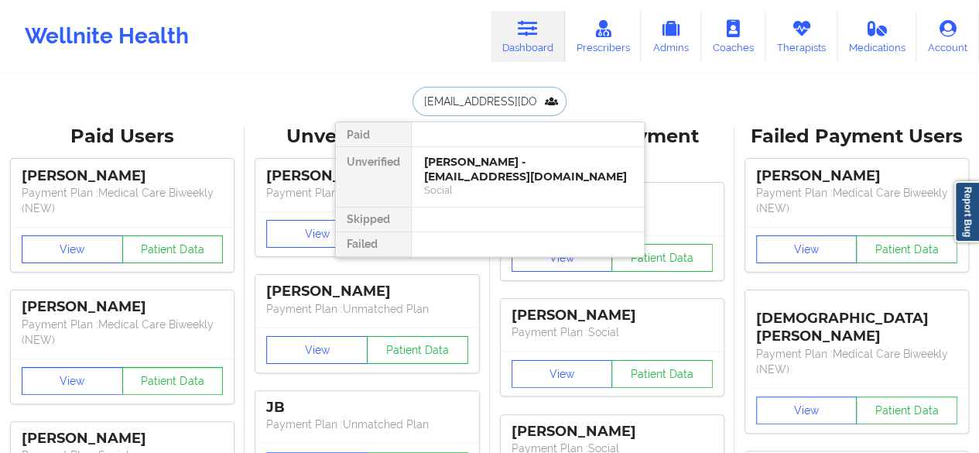
type input "edg270@yahoo.com"
click at [472, 166] on div "Edward Godfrey - edg270@yahoo.com" at bounding box center [527, 169] width 207 height 29
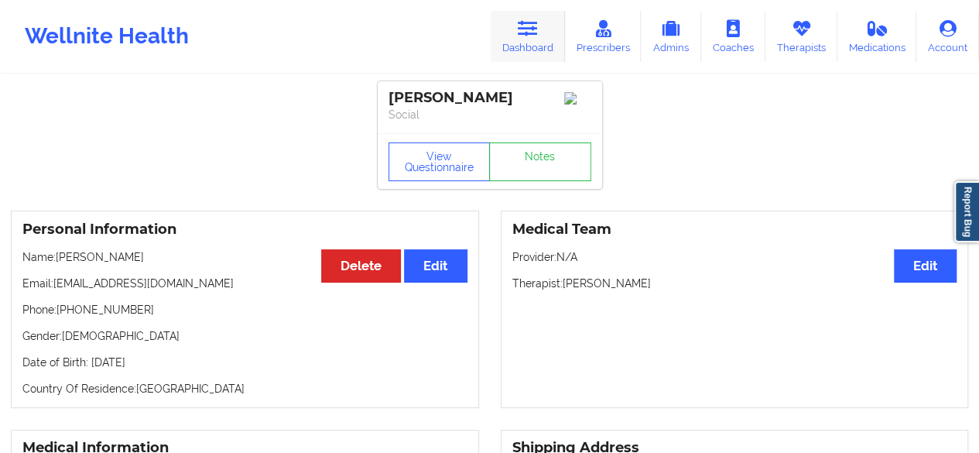
click at [537, 31] on icon at bounding box center [528, 28] width 20 height 17
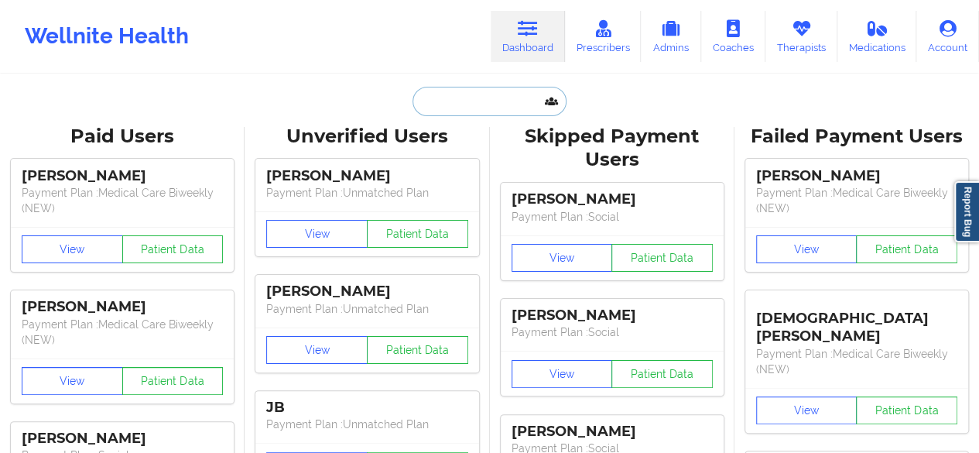
click at [505, 104] on input "text" at bounding box center [488, 101] width 153 height 29
paste input "Ashley Klaczak Mudr"
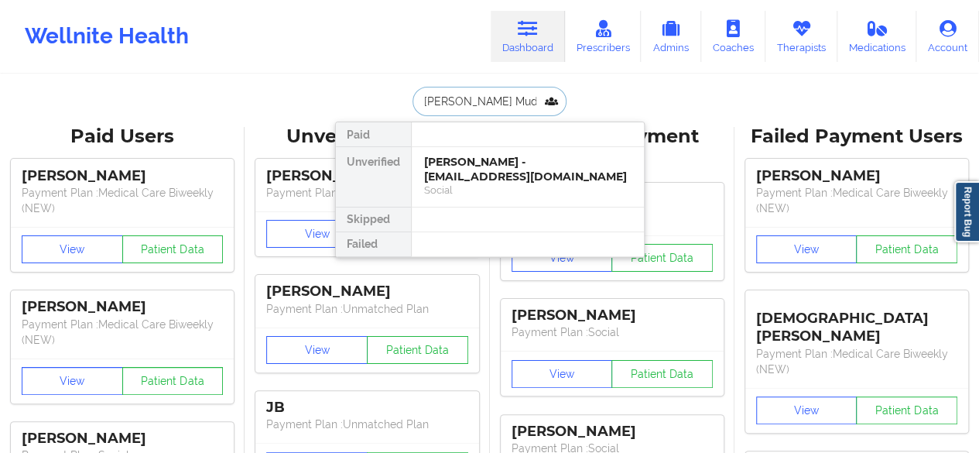
type input "Ashley Klaczak Mudr"
click at [493, 166] on div "Ashley Klaczak Mudra - akmudra@yahoo.com" at bounding box center [527, 169] width 207 height 29
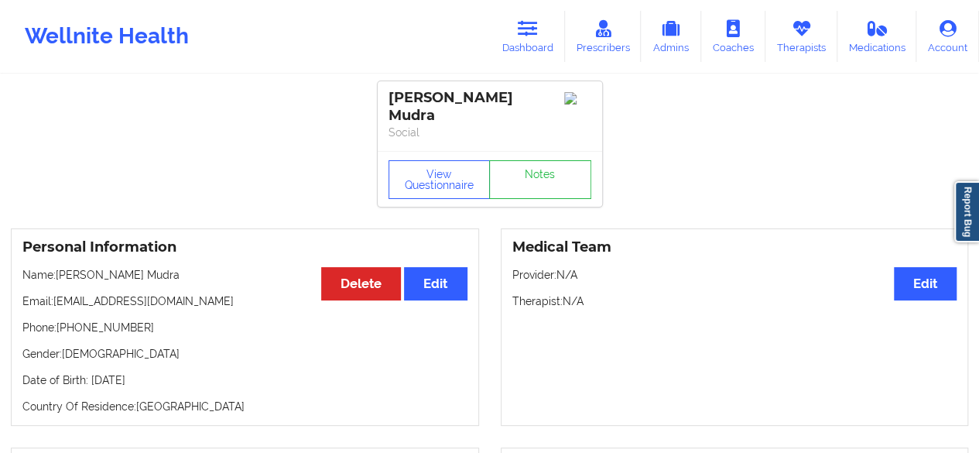
click at [71, 320] on p "Phone: +17728344086" at bounding box center [244, 327] width 445 height 15
drag, startPoint x: 68, startPoint y: 315, endPoint x: 165, endPoint y: 318, distance: 96.8
click at [165, 320] on p "Phone: +17728344086" at bounding box center [244, 327] width 445 height 15
copy p "7728344086"
